Goal: Task Accomplishment & Management: Complete application form

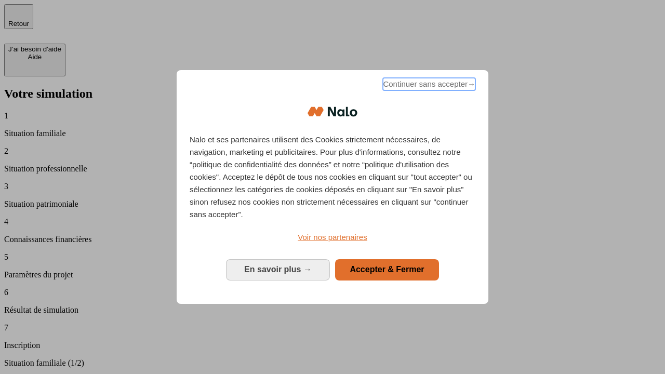
click at [428, 86] on span "Continuer sans accepter →" at bounding box center [429, 84] width 93 height 12
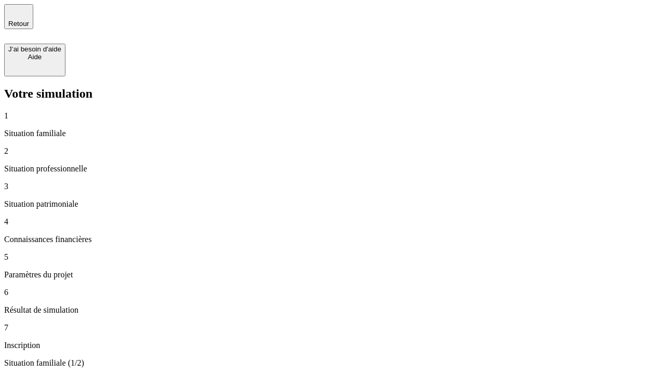
type input "30 000"
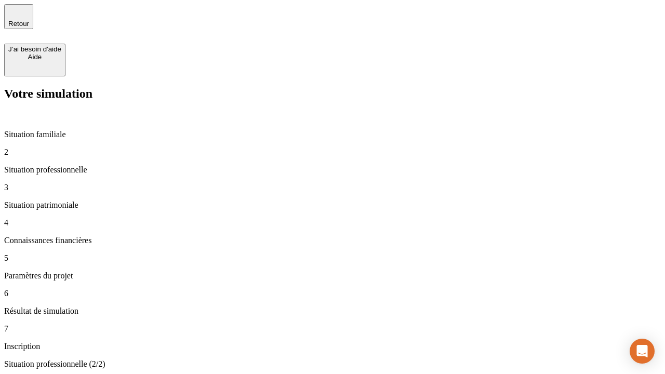
type input "1 000"
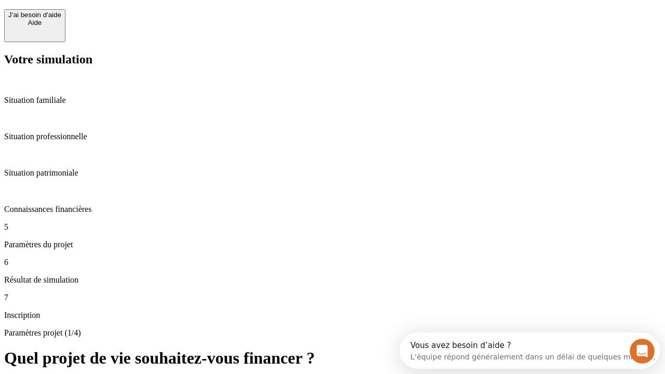
scroll to position [20, 0]
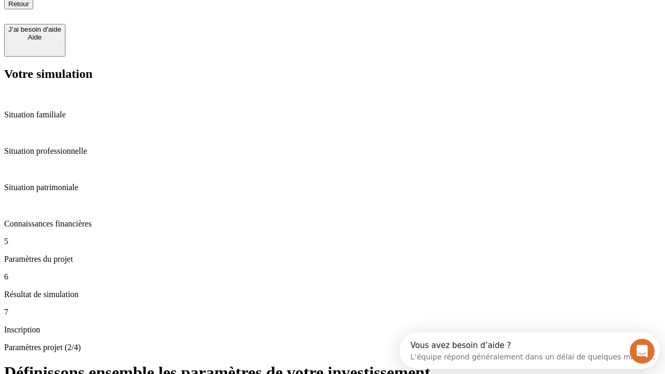
type input "40"
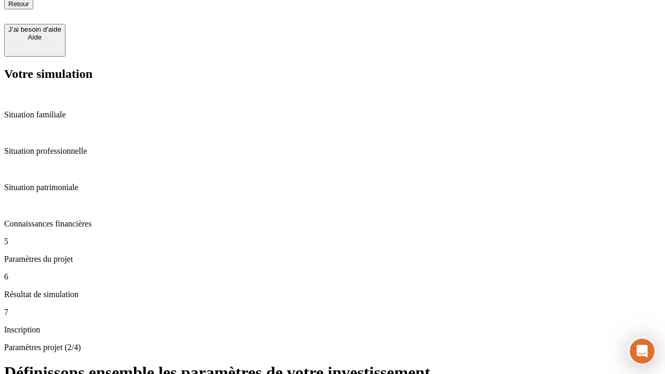
type input "200 000"
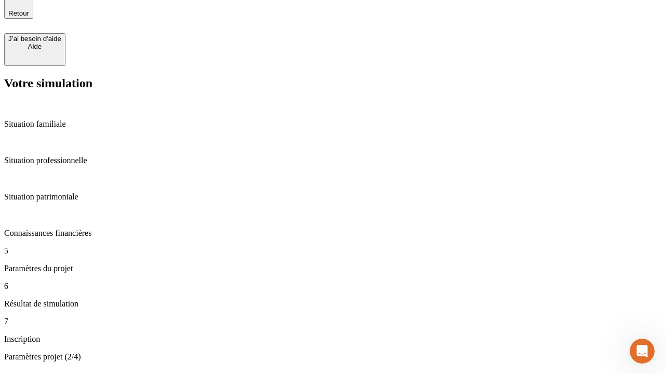
type input "640"
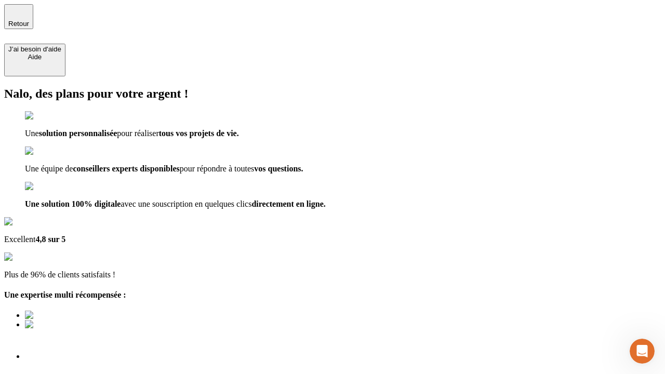
type input "[EMAIL_ADDRESS][DOMAIN_NAME]"
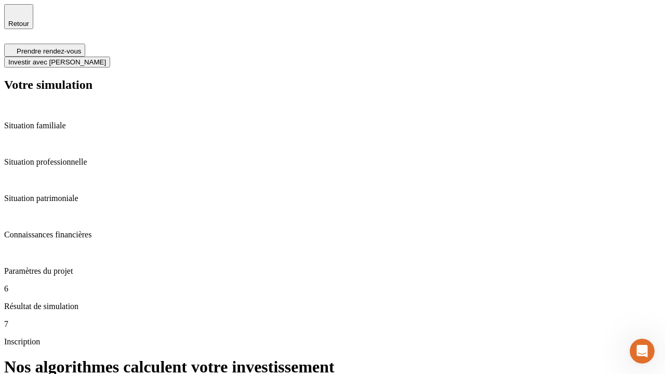
scroll to position [4, 0]
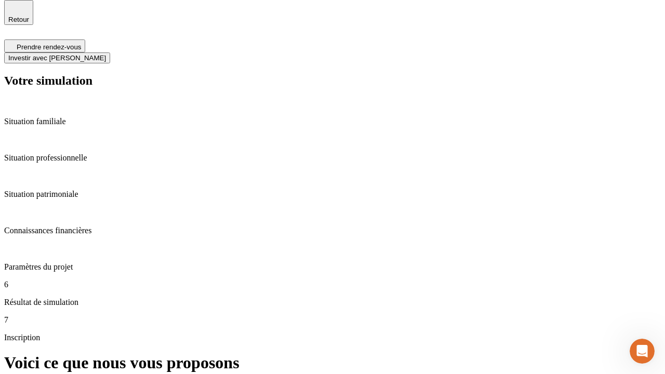
click at [106, 54] on span "Investir avec [PERSON_NAME]" at bounding box center [57, 58] width 98 height 8
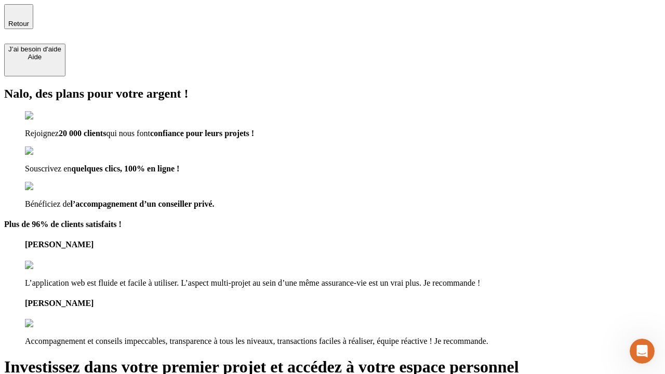
type input "[PERSON_NAME][EMAIL_ADDRESS][DOMAIN_NAME]"
